Goal: Task Accomplishment & Management: Use online tool/utility

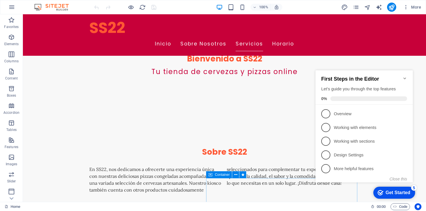
scroll to position [181, 0]
click at [406, 76] on icon "Minimize checklist" at bounding box center [404, 78] width 5 height 5
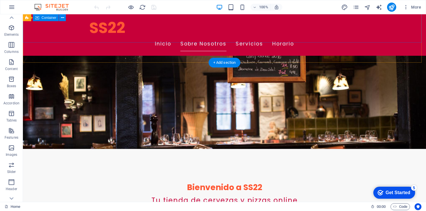
scroll to position [47, 0]
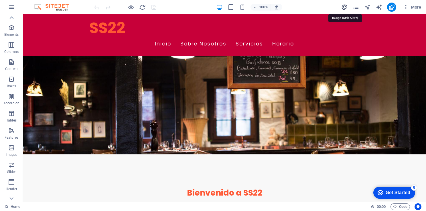
click at [345, 6] on icon "design" at bounding box center [344, 7] width 7 height 7
select select "px"
select select "200"
select select "px"
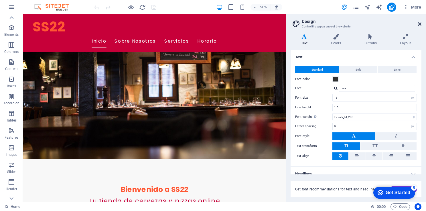
click at [419, 23] on icon at bounding box center [419, 24] width 3 height 5
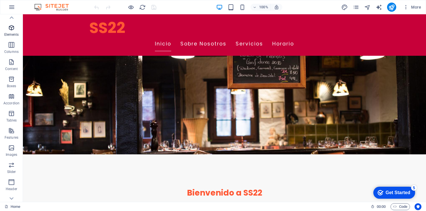
click at [15, 33] on p "Elements" at bounding box center [11, 34] width 15 height 5
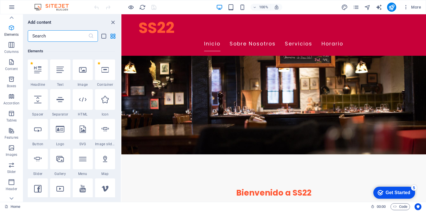
scroll to position [61, 0]
drag, startPoint x: 119, startPoint y: 47, endPoint x: 120, endPoint y: 51, distance: 3.6
click at [120, 51] on div "Favorites 1 Star Headline 1 Star Container Elements 1 Star Headline 1 Star Text…" at bounding box center [72, 120] width 98 height 156
click at [57, 38] on input "text" at bounding box center [58, 35] width 60 height 11
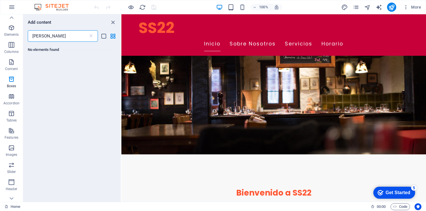
scroll to position [0, 0]
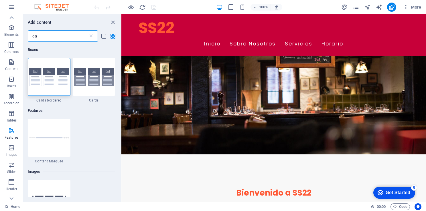
type input "c"
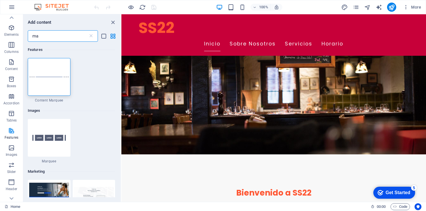
type input "m"
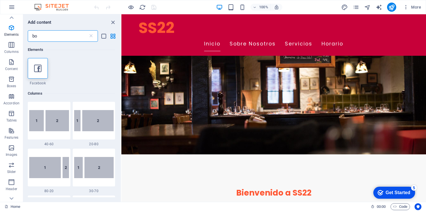
type input "b"
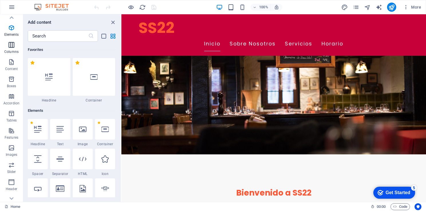
click at [13, 45] on icon "button" at bounding box center [11, 44] width 7 height 7
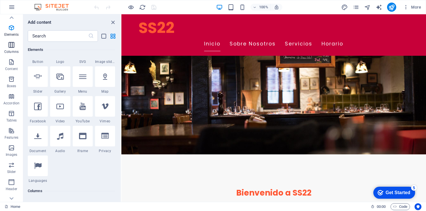
scroll to position [283, 0]
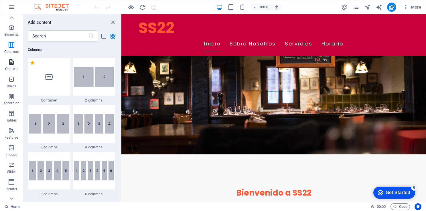
click at [9, 66] on span "Content" at bounding box center [11, 66] width 23 height 14
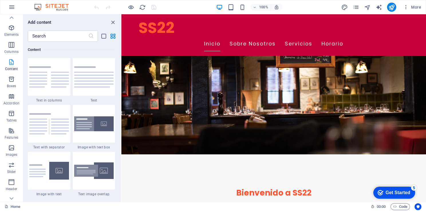
scroll to position [1001, 0]
click at [11, 78] on icon "button" at bounding box center [11, 79] width 7 height 7
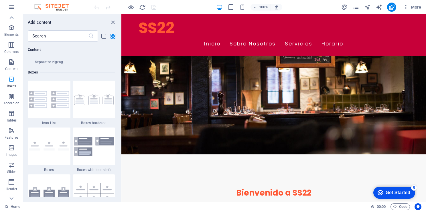
scroll to position [1578, 0]
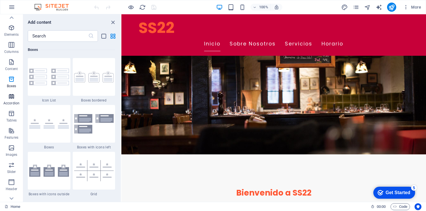
click at [10, 96] on icon "button" at bounding box center [11, 96] width 7 height 7
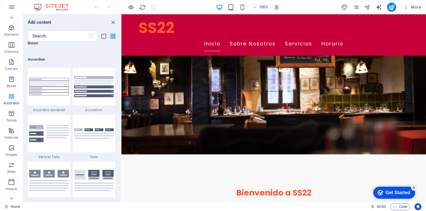
scroll to position [1826, 0]
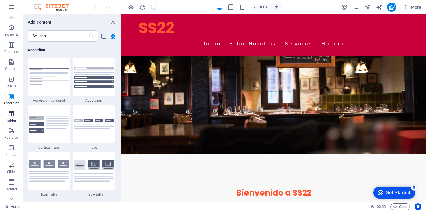
click at [10, 114] on icon "button" at bounding box center [11, 113] width 7 height 7
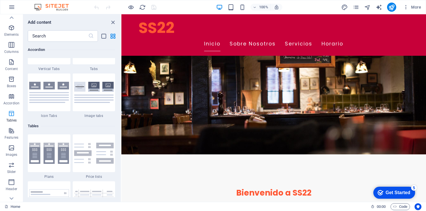
scroll to position [1981, 0]
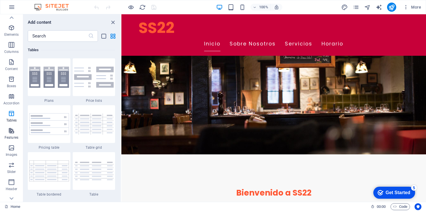
click at [12, 130] on icon "button" at bounding box center [11, 130] width 7 height 7
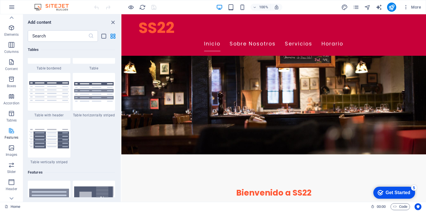
scroll to position [2229, 0]
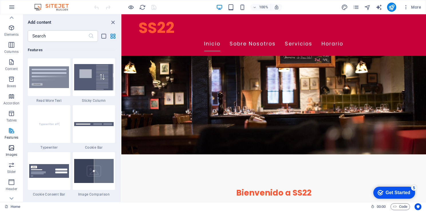
click at [11, 153] on p "Images" at bounding box center [12, 154] width 12 height 5
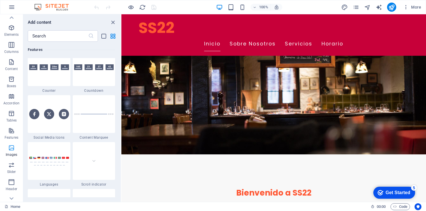
scroll to position [2900, 0]
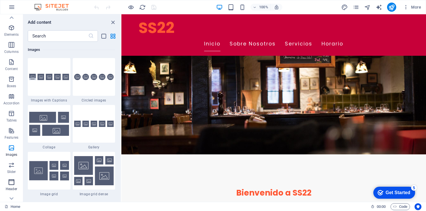
click at [10, 181] on icon "button" at bounding box center [11, 182] width 7 height 7
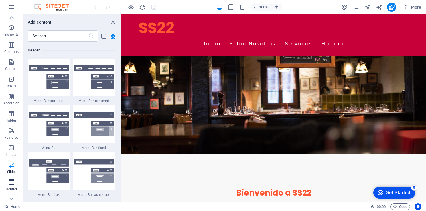
scroll to position [3444, 0]
click at [183, 38] on div "SS22 Inicio Sobre Nosotros Servicios Horario" at bounding box center [273, 34] width 304 height 41
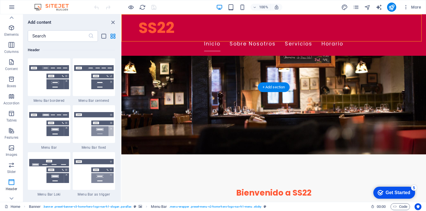
click at [183, 38] on div "SS22 Inicio Sobre Nosotros Servicios Horario" at bounding box center [273, 34] width 304 height 41
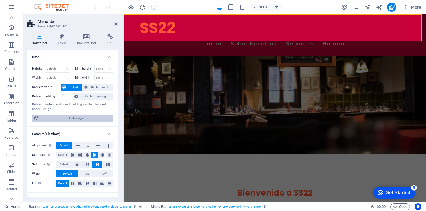
click at [81, 116] on span "Edit design" at bounding box center [76, 118] width 71 height 7
select select "rem"
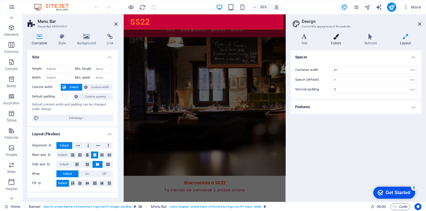
click at [339, 42] on h4 "Colors" at bounding box center [336, 40] width 33 height 12
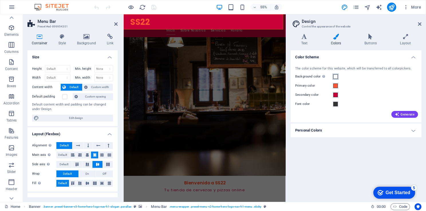
click at [336, 76] on span at bounding box center [335, 76] width 5 height 5
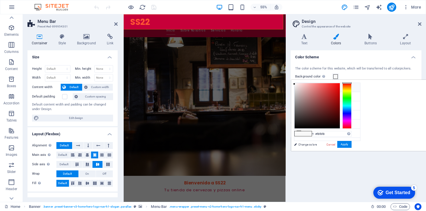
click at [297, 86] on icon at bounding box center [299, 87] width 4 height 4
click at [351, 145] on button "Apply" at bounding box center [344, 144] width 14 height 7
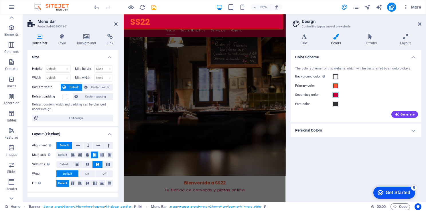
click at [336, 93] on span at bounding box center [335, 95] width 5 height 5
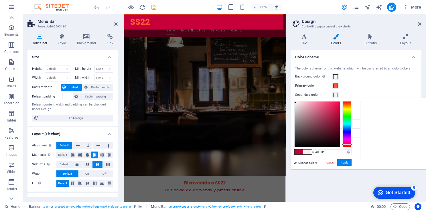
click at [339, 102] on div at bounding box center [316, 124] width 45 height 45
type input "#fffcfd"
click at [295, 100] on div at bounding box center [294, 101] width 2 height 2
click at [351, 164] on button "Apply" at bounding box center [344, 162] width 14 height 7
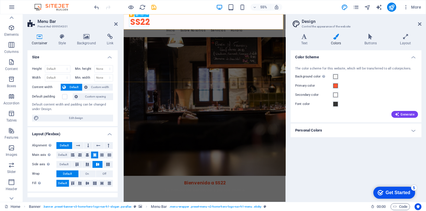
click at [157, 27] on div "SS22" at bounding box center [271, 28] width 270 height 18
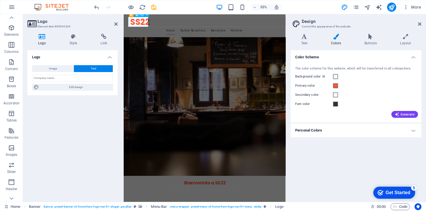
click at [157, 27] on div "SS22" at bounding box center [271, 28] width 270 height 18
click at [335, 88] on button "Primary color" at bounding box center [335, 86] width 6 height 6
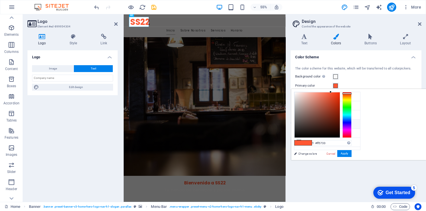
click at [313, 124] on li "Font color #333333" at bounding box center [327, 124] width 66 height 9
type input "#333333"
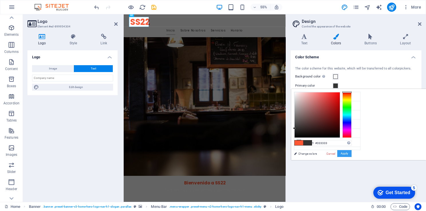
click at [351, 152] on button "Apply" at bounding box center [344, 153] width 14 height 7
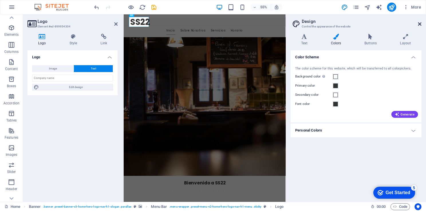
click at [419, 22] on icon at bounding box center [419, 24] width 3 height 5
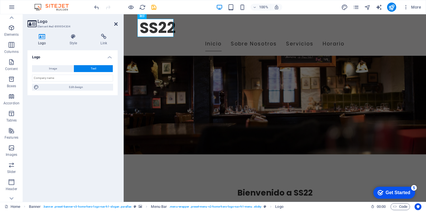
click at [115, 25] on icon at bounding box center [115, 24] width 3 height 5
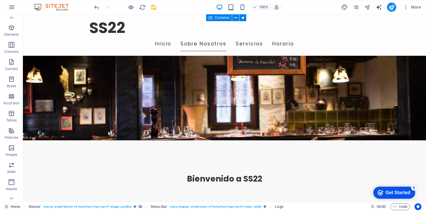
scroll to position [0, 0]
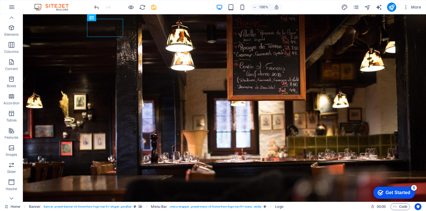
drag, startPoint x: 424, startPoint y: 41, endPoint x: 430, endPoint y: 22, distance: 20.6
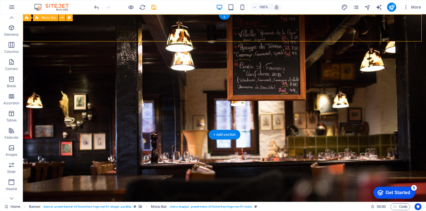
drag, startPoint x: 421, startPoint y: 30, endPoint x: 418, endPoint y: 17, distance: 13.1
click at [418, 185] on div "SS22 Inicio Sobre Nosotros Servicios Horario" at bounding box center [224, 205] width 403 height 41
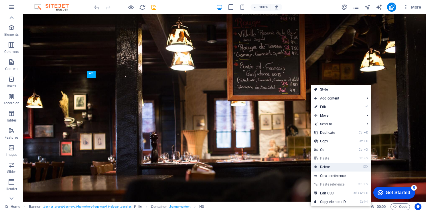
click at [334, 170] on link "⌦ Delete" at bounding box center [330, 167] width 38 height 9
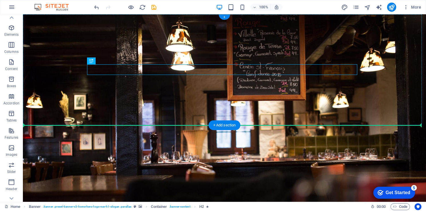
drag, startPoint x: 247, startPoint y: 72, endPoint x: 244, endPoint y: 94, distance: 22.2
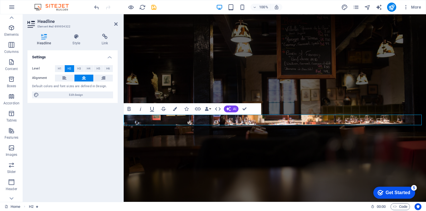
drag, startPoint x: 138, startPoint y: 110, endPoint x: 104, endPoint y: 127, distance: 37.9
click at [104, 127] on div "Settings Level H1 H2 H3 H4 H5 H6 Alignment Default colors and font sizes are de…" at bounding box center [72, 123] width 90 height 147
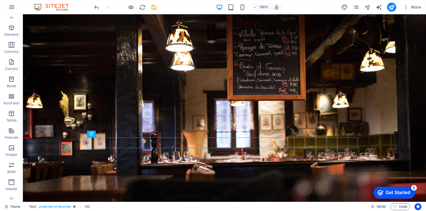
click at [93, 7] on div "100% More" at bounding box center [212, 7] width 425 height 14
click at [97, 9] on icon "undo" at bounding box center [96, 7] width 7 height 7
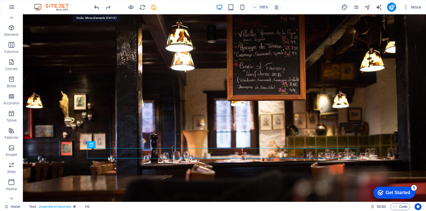
click at [98, 6] on icon "undo" at bounding box center [96, 7] width 7 height 7
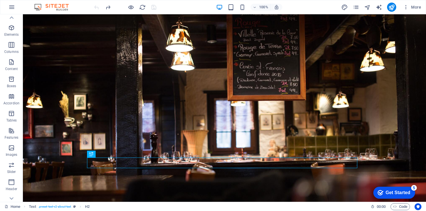
click at [98, 6] on div at bounding box center [125, 7] width 64 height 9
click at [13, 6] on icon "button" at bounding box center [11, 7] width 7 height 7
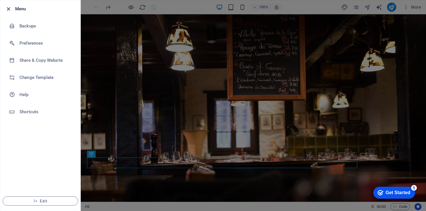
click at [8, 6] on icon "button" at bounding box center [8, 9] width 7 height 7
